Goal: Navigation & Orientation: Find specific page/section

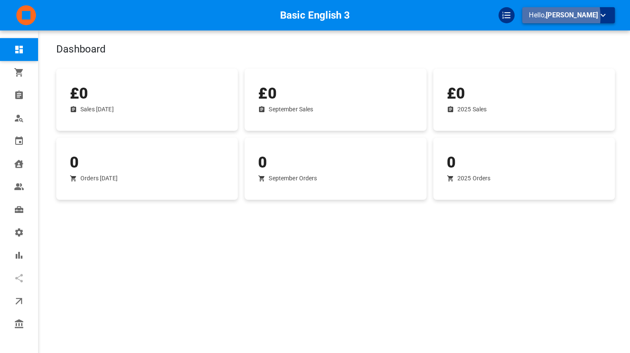
click at [551, 17] on p "Hello, [PERSON_NAME]" at bounding box center [568, 15] width 79 height 11
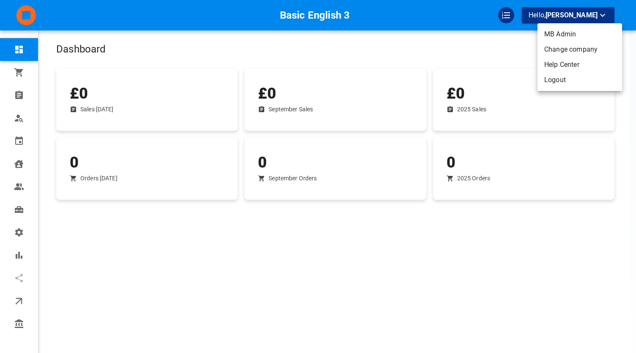
click at [549, 51] on li "Change company" at bounding box center [579, 49] width 85 height 15
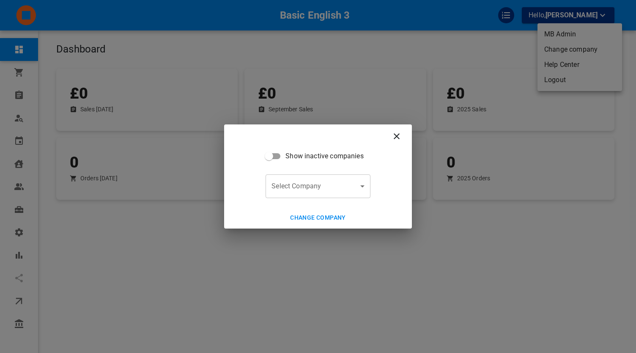
click at [331, 197] on body "Basic English 3 Hello, [PERSON_NAME] Dashboard Orders Bookings Who is available…" at bounding box center [318, 202] width 636 height 405
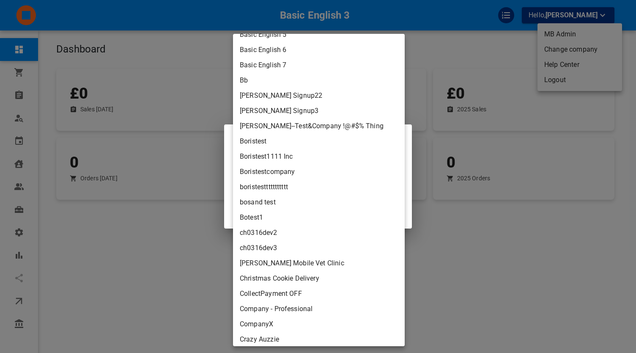
scroll to position [1137, 0]
click at [298, 69] on li "Basic English 7" at bounding box center [319, 64] width 172 height 15
type input "bb094537-f6a4-45c4-8985-0b0a812c7930"
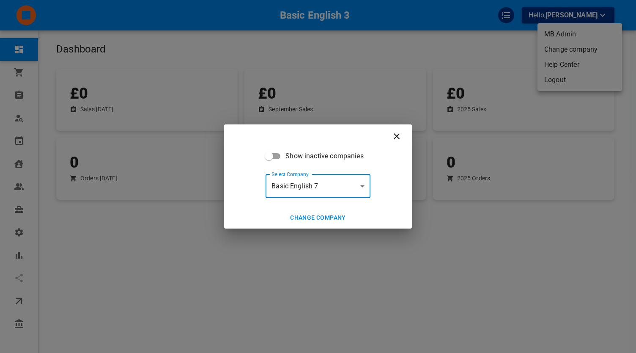
click at [310, 211] on button "Change company" at bounding box center [318, 218] width 63 height 16
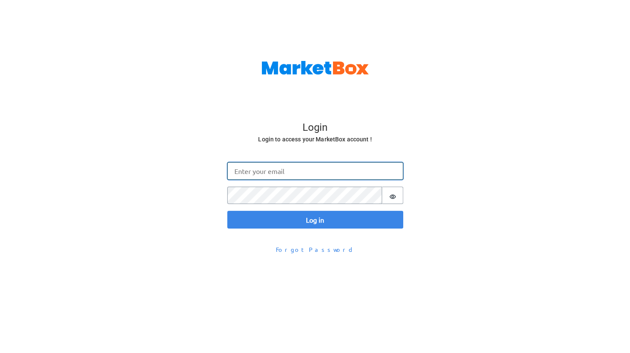
type input "[EMAIL_ADDRESS][DOMAIN_NAME]"
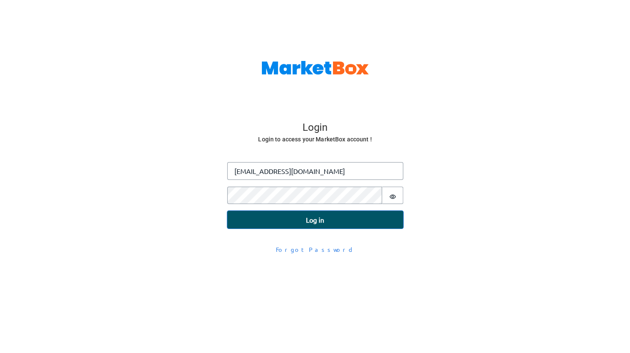
click at [302, 219] on button "Log in" at bounding box center [315, 220] width 176 height 18
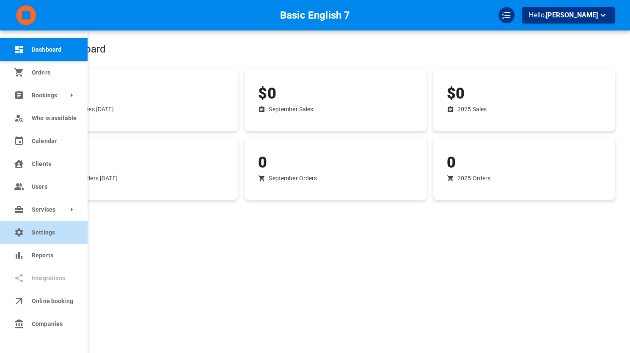
click at [46, 232] on span "Settings" at bounding box center [53, 232] width 43 height 9
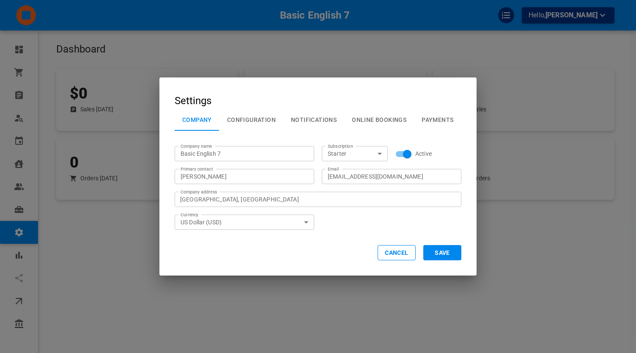
click at [234, 116] on button "Configuration" at bounding box center [251, 120] width 64 height 22
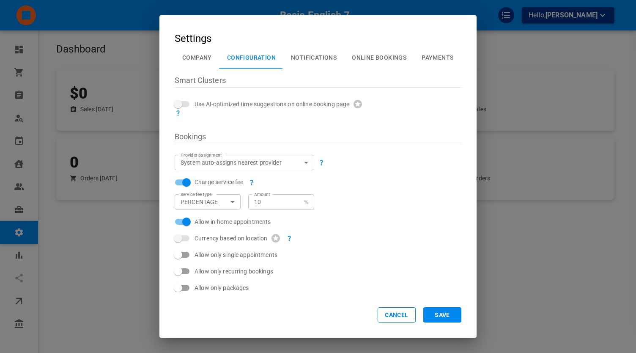
click at [108, 109] on div "Settings Company Configuration Notifications Online Bookings Payments Smart Clu…" at bounding box center [318, 176] width 636 height 353
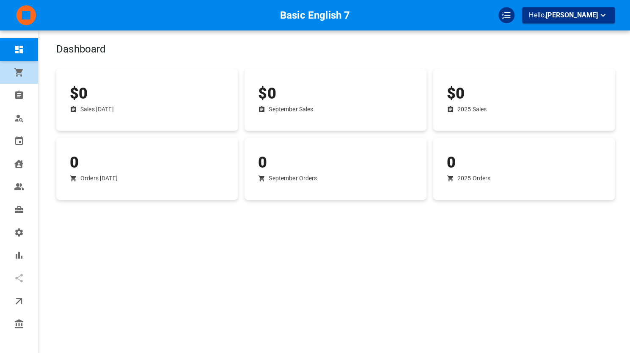
click at [25, 82] on link "Orders" at bounding box center [19, 72] width 38 height 23
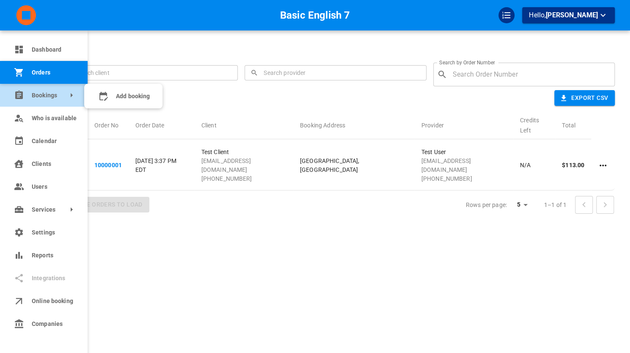
click at [24, 102] on link "Bookings" at bounding box center [44, 95] width 88 height 23
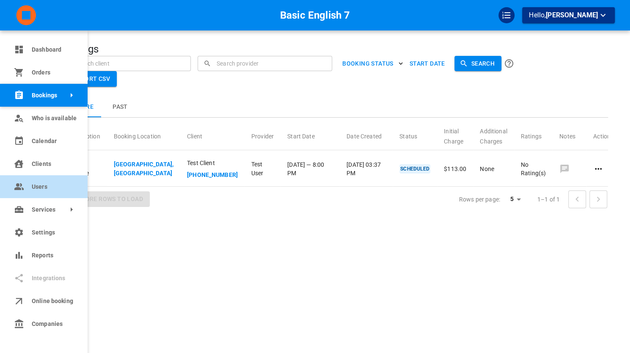
click at [24, 181] on icon at bounding box center [19, 186] width 10 height 10
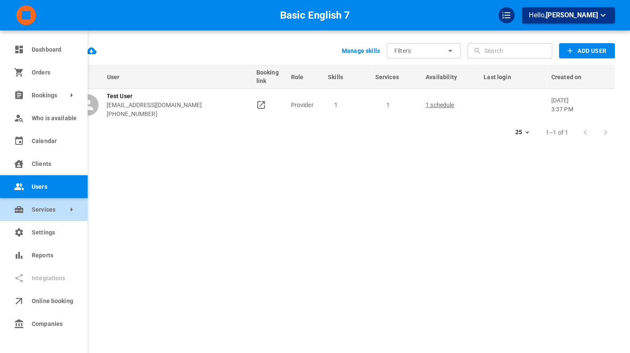
click at [33, 203] on link "Services" at bounding box center [44, 209] width 88 height 23
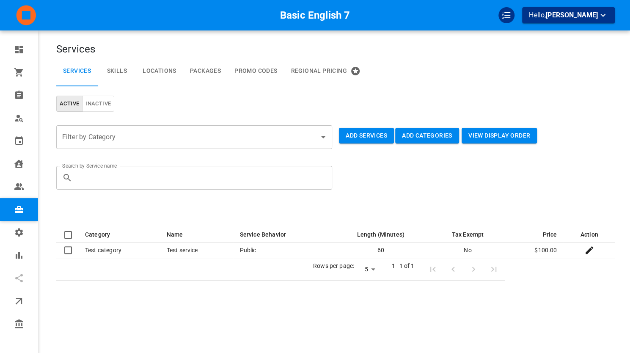
click at [117, 69] on link "Skills" at bounding box center [117, 71] width 38 height 30
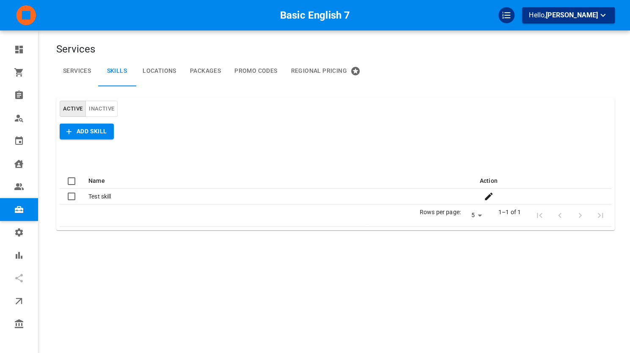
click at [153, 67] on link "Locations" at bounding box center [159, 71] width 47 height 30
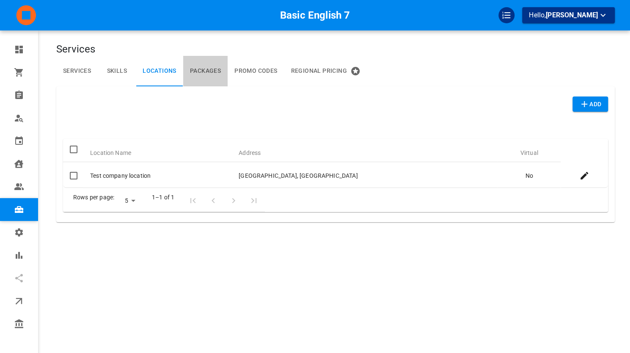
click at [196, 65] on link "Packages" at bounding box center [205, 71] width 44 height 30
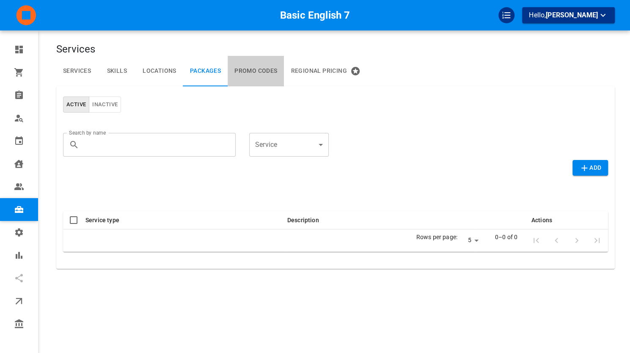
click at [272, 67] on link "Promo Codes" at bounding box center [255, 71] width 56 height 30
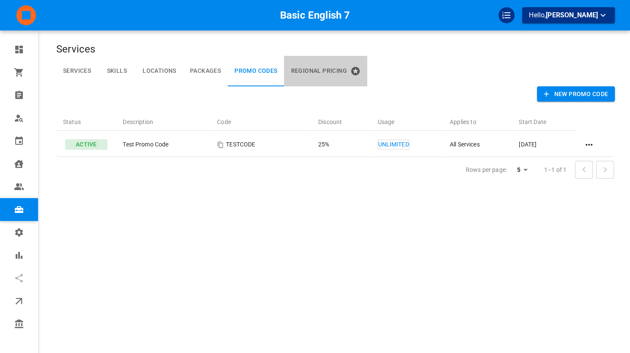
click at [322, 66] on button "Regional Pricing" at bounding box center [325, 71] width 83 height 30
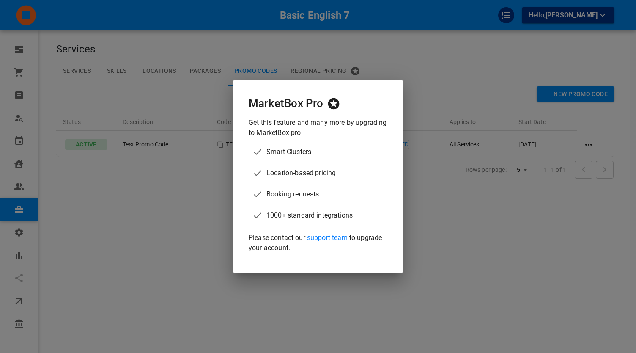
click at [217, 67] on div "MarketBox Pro Get this feature and many more by upgrading to MarketBox pro Smar…" at bounding box center [318, 176] width 636 height 353
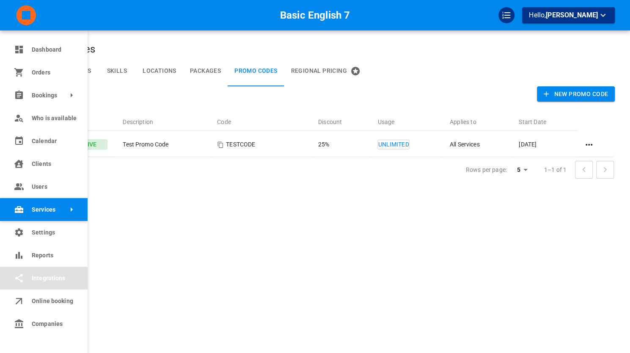
click at [43, 282] on link "Integrations" at bounding box center [44, 277] width 88 height 23
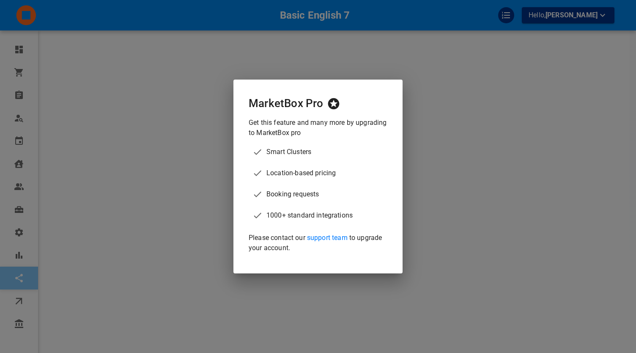
click at [114, 234] on div "MarketBox Pro Get this feature and many more by upgrading to MarketBox pro Smar…" at bounding box center [318, 176] width 636 height 353
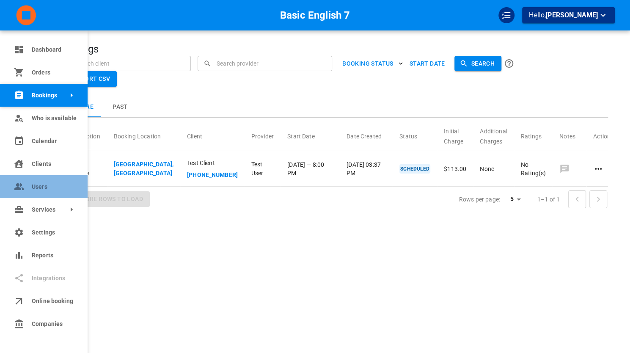
click at [6, 187] on link "Users" at bounding box center [44, 186] width 88 height 23
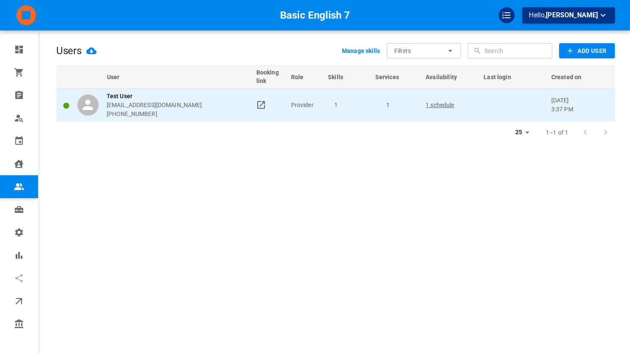
click at [182, 104] on div "Test User 39d84d@51296c.com +12223334455" at bounding box center [162, 105] width 171 height 27
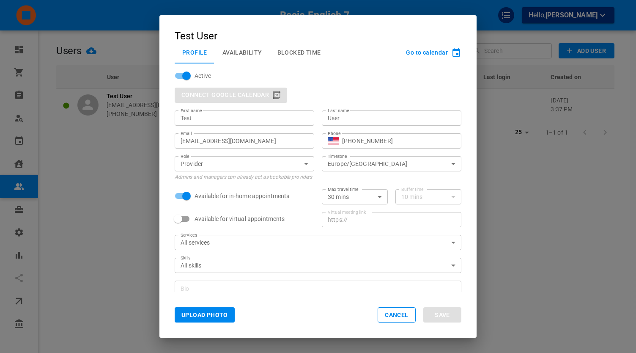
click at [101, 141] on div "Test User Profile Availability Blocked Time Go to calendar Active Connect Googl…" at bounding box center [318, 176] width 636 height 353
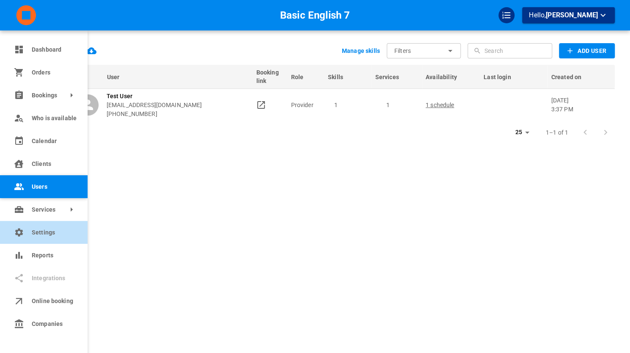
click at [15, 232] on icon at bounding box center [19, 232] width 10 height 10
